Goal: Information Seeking & Learning: Learn about a topic

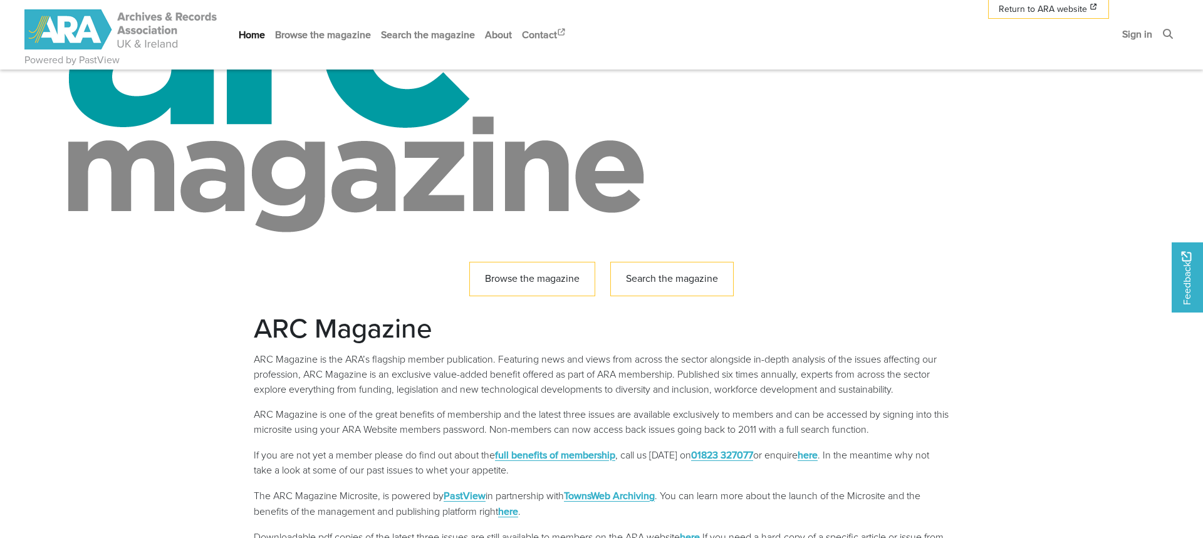
scroll to position [150, 0]
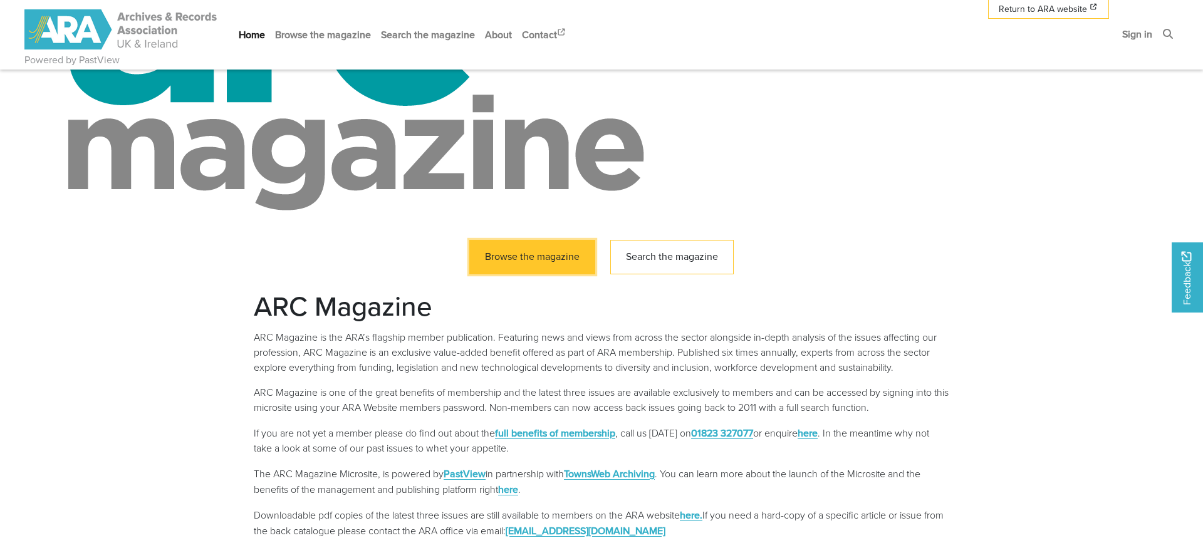
click at [533, 261] on link "Browse the magazine" at bounding box center [532, 257] width 126 height 34
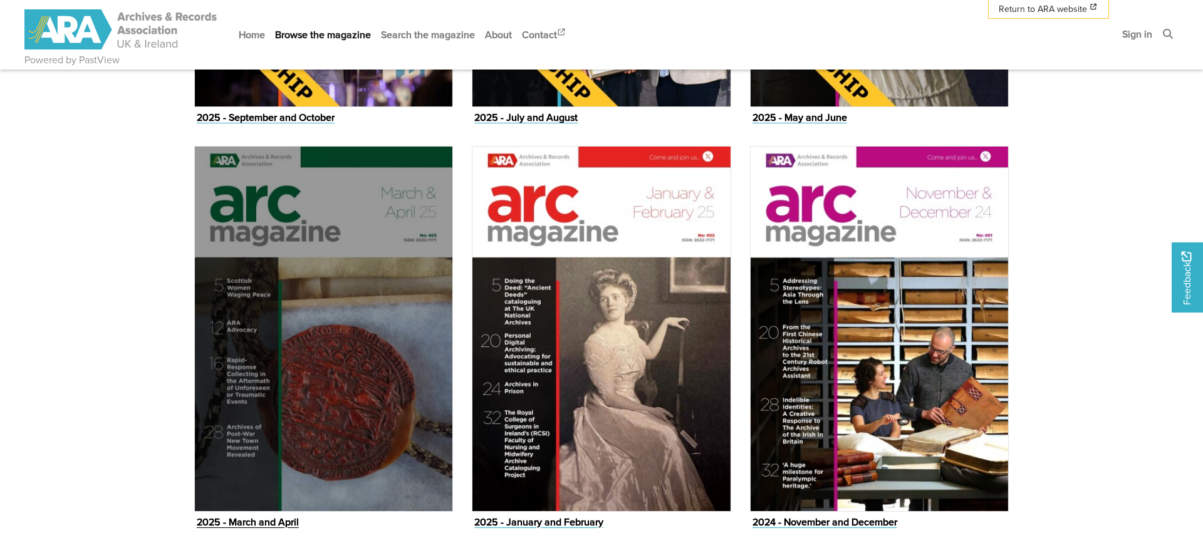
scroll to position [939, 0]
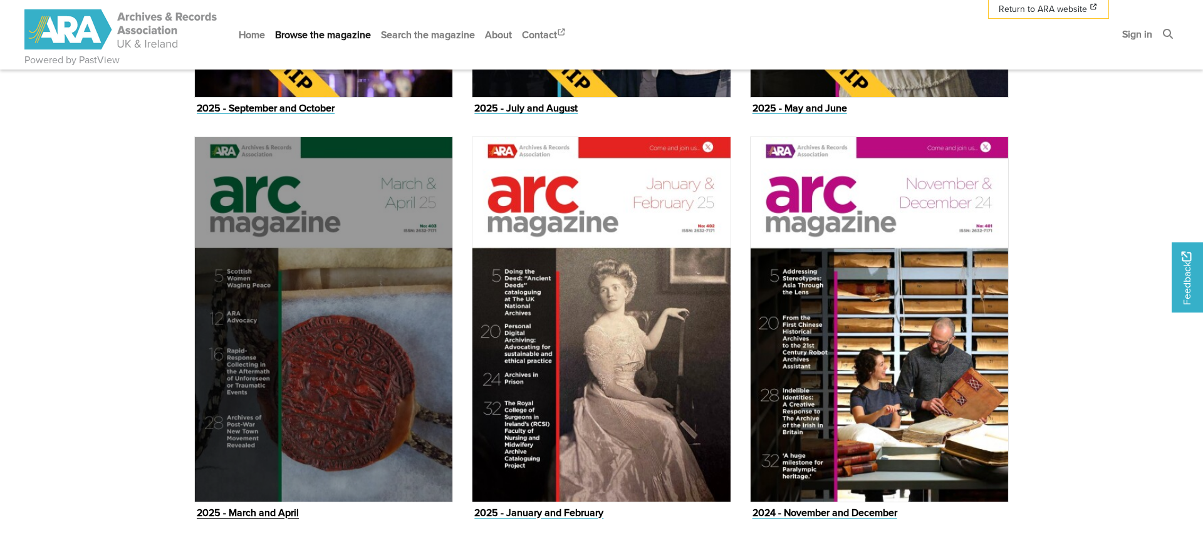
click at [254, 352] on img "Issue" at bounding box center [323, 319] width 259 height 365
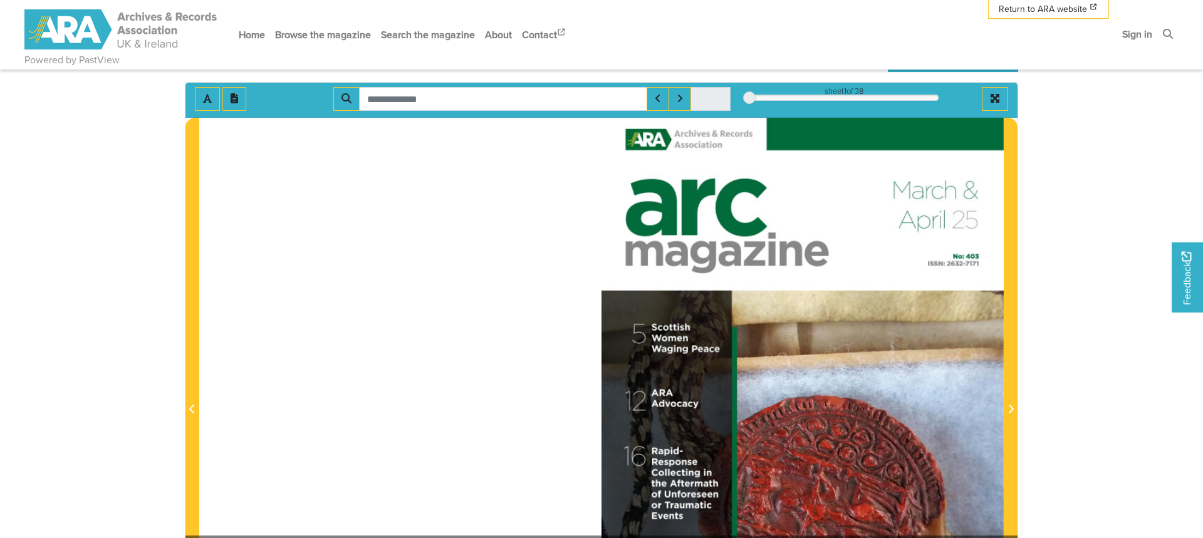
scroll to position [153, 0]
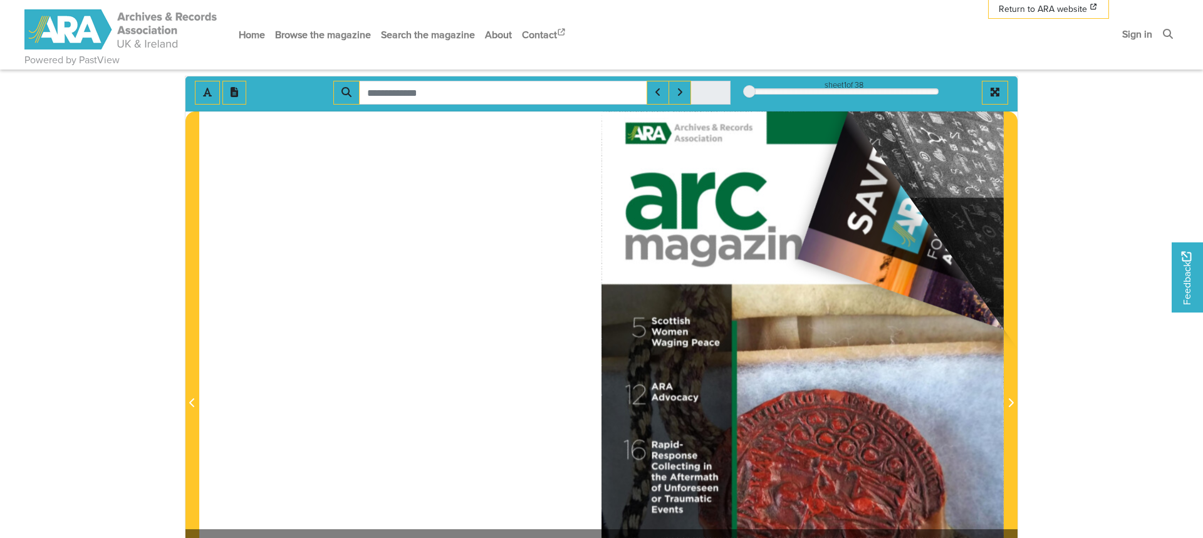
drag, startPoint x: 996, startPoint y: 123, endPoint x: 446, endPoint y: 258, distance: 566.7
click at [476, 269] on div at bounding box center [601, 396] width 805 height 569
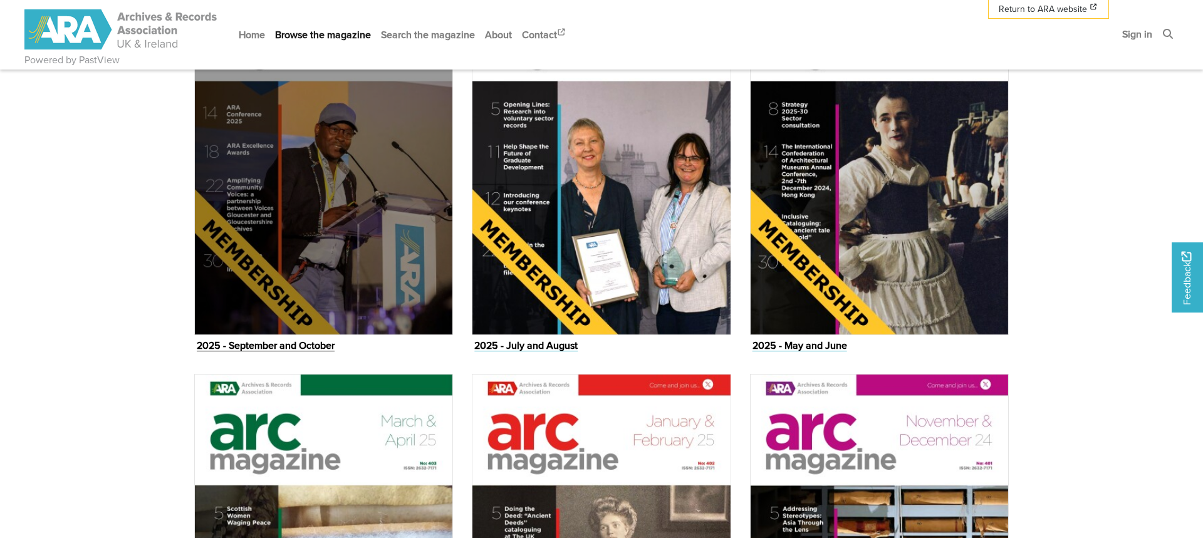
scroll to position [665, 0]
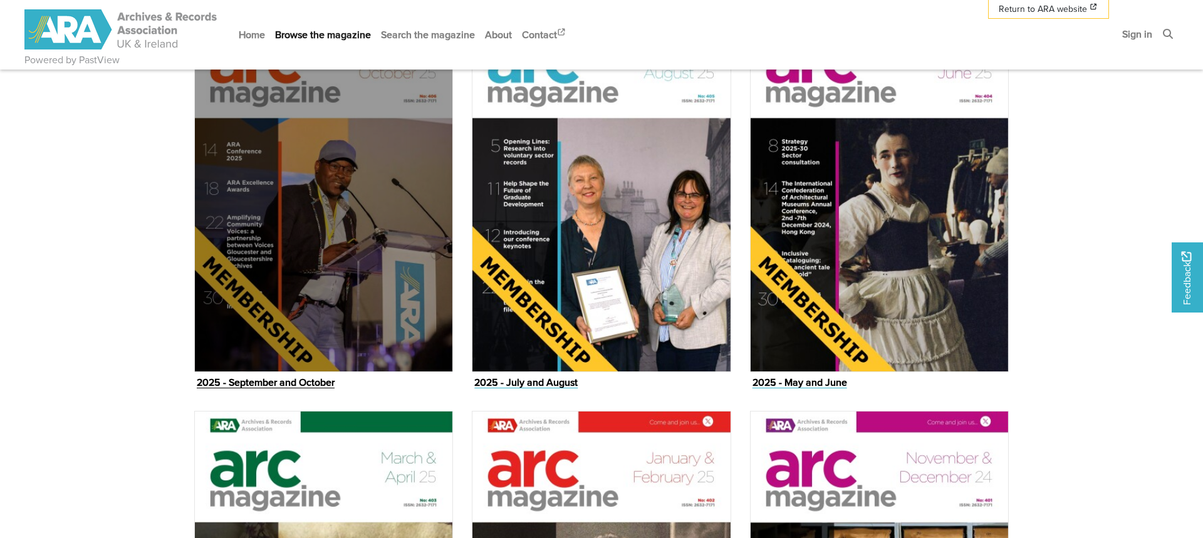
click at [338, 264] on img "Issue" at bounding box center [323, 189] width 259 height 365
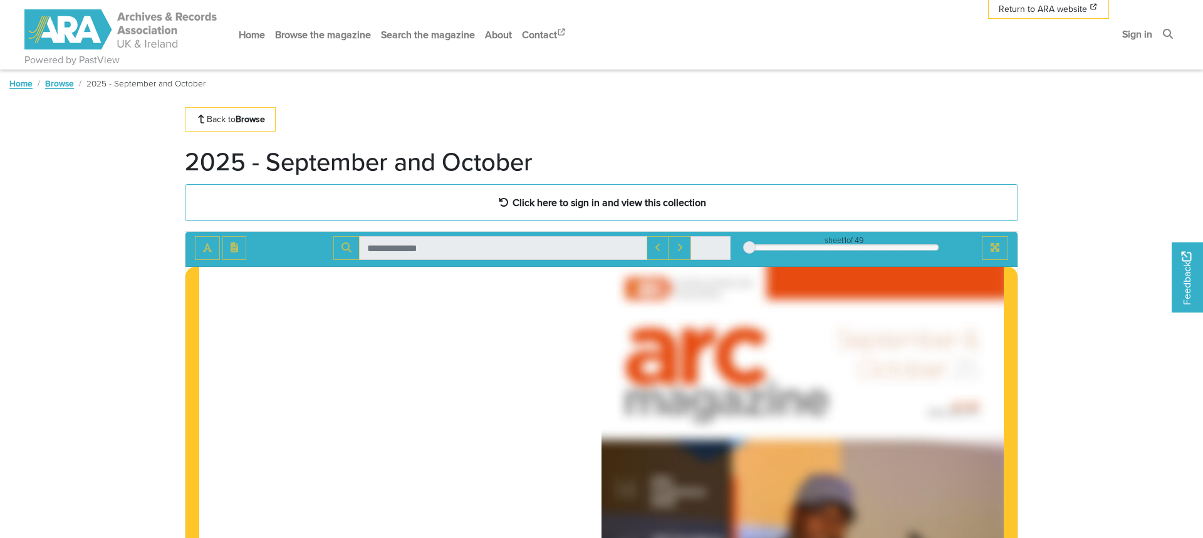
scroll to position [165, 0]
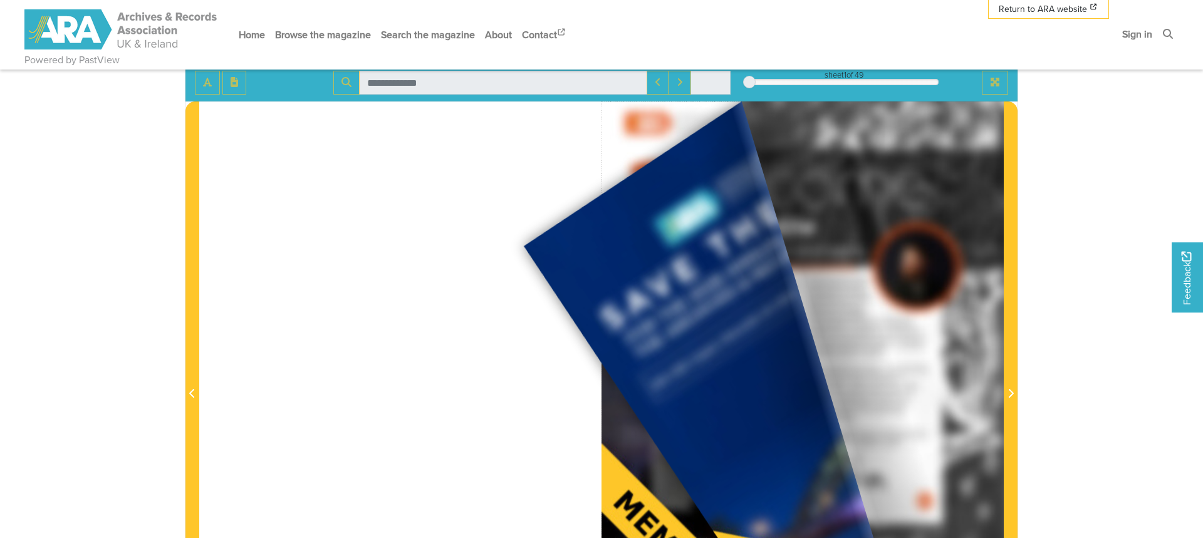
drag, startPoint x: 986, startPoint y: 113, endPoint x: 260, endPoint y: 202, distance: 731.7
click at [260, 202] on div at bounding box center [601, 386] width 805 height 569
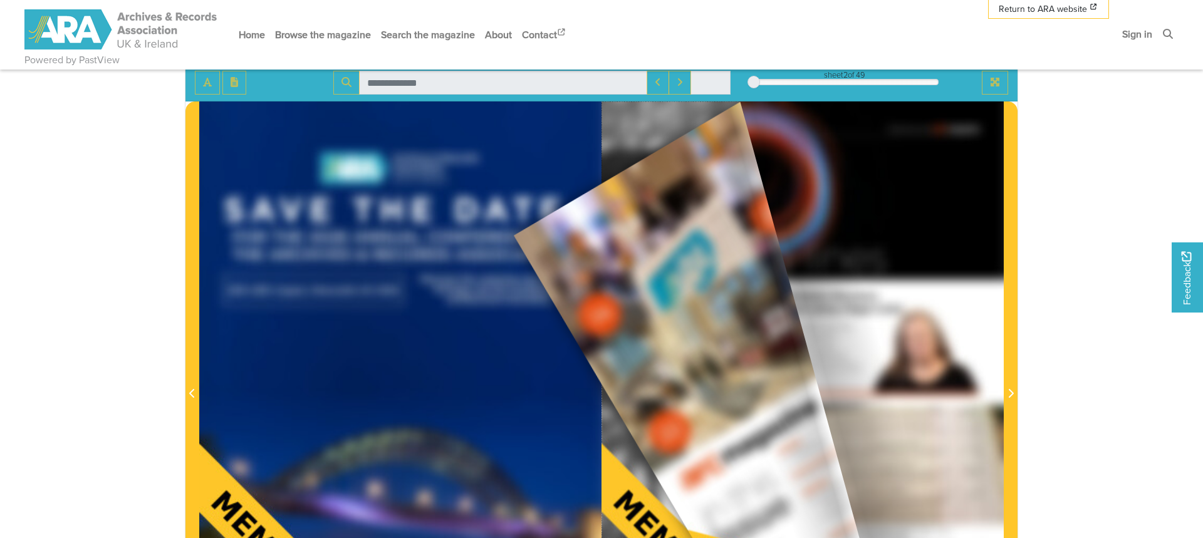
drag, startPoint x: 978, startPoint y: 120, endPoint x: 281, endPoint y: 195, distance: 700.3
click at [280, 197] on div at bounding box center [601, 386] width 805 height 569
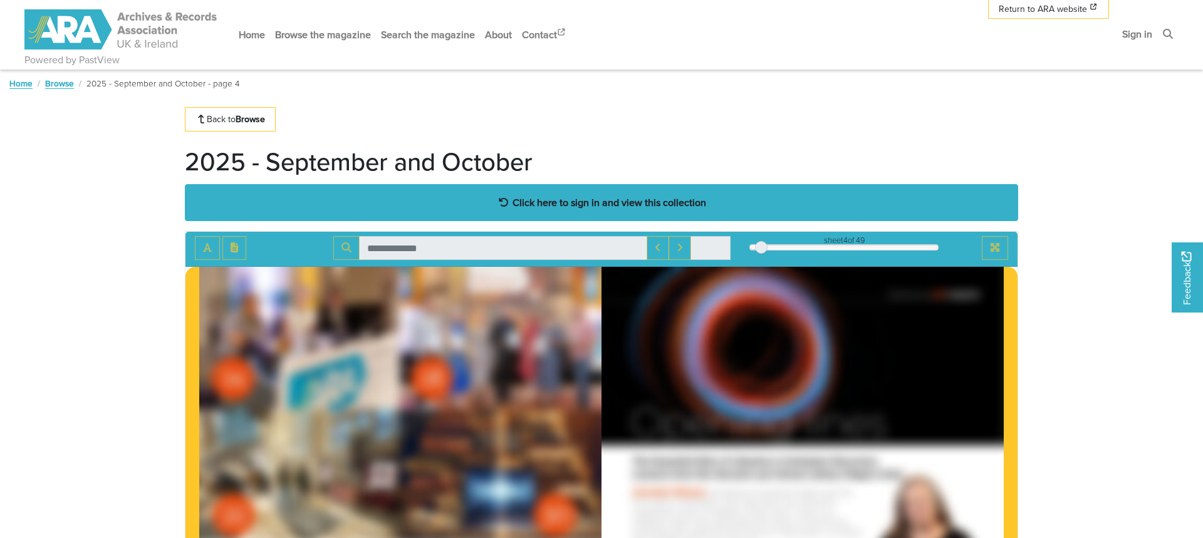
click at [609, 204] on strong "Click here to sign in and view this collection" at bounding box center [610, 203] width 194 height 14
